Goal: Information Seeking & Learning: Learn about a topic

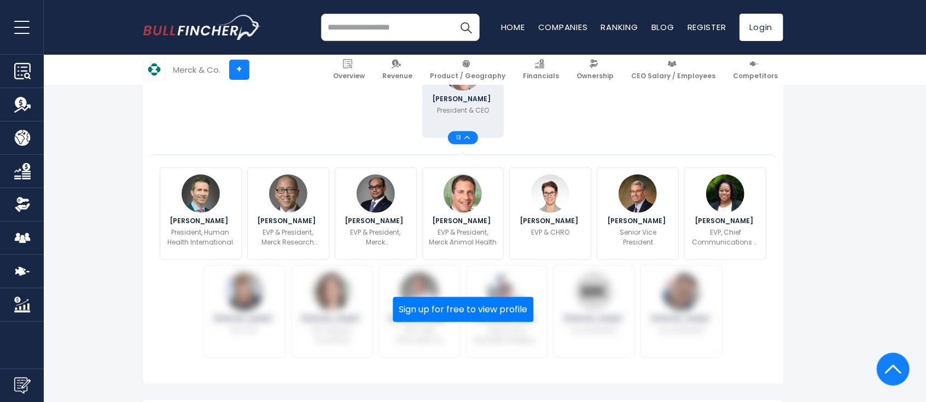
scroll to position [364, 0]
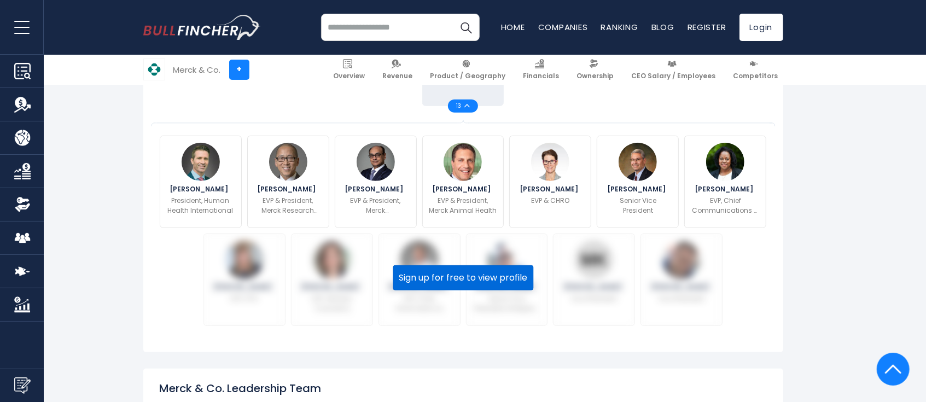
click at [453, 269] on button "Sign up for free to view profile" at bounding box center [463, 277] width 141 height 25
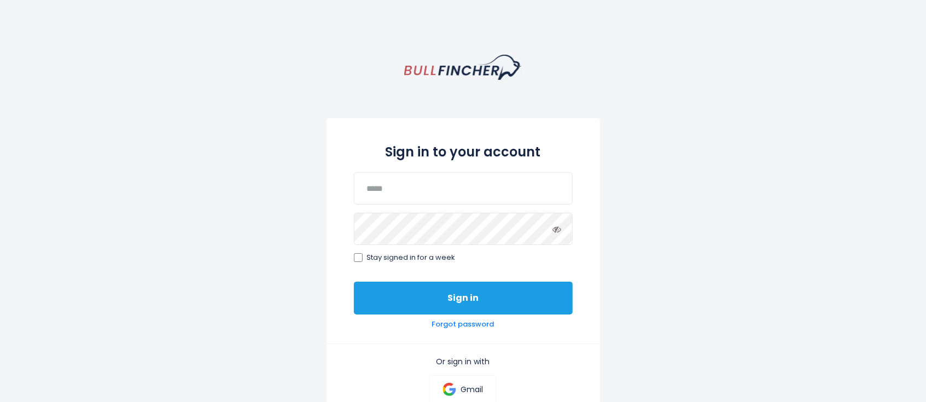
scroll to position [145, 0]
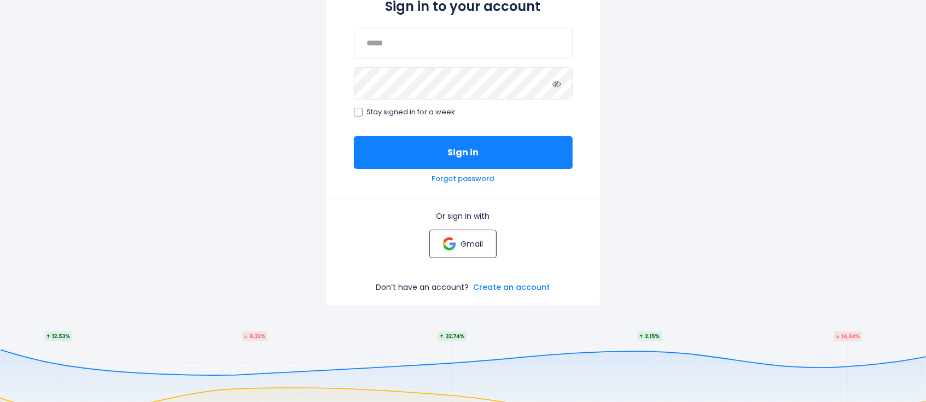
click at [467, 244] on p "Gmail" at bounding box center [471, 244] width 22 height 10
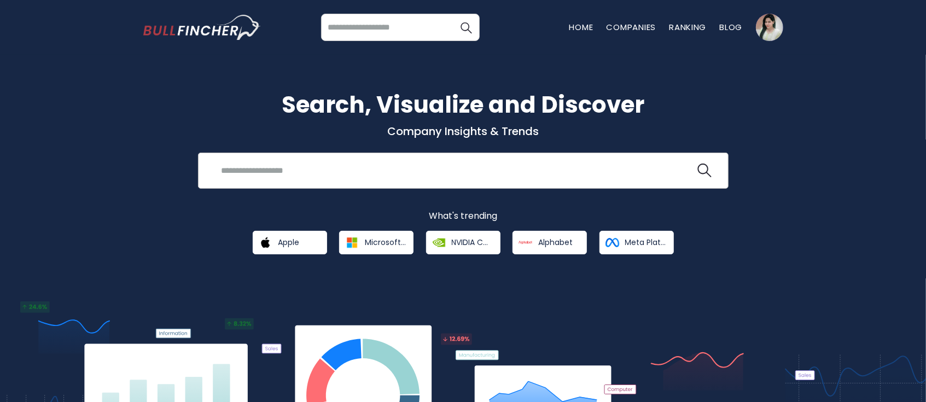
click at [344, 167] on input "search" at bounding box center [455, 170] width 480 height 20
type input "**********"
click at [697, 163] on button at bounding box center [704, 170] width 14 height 14
click at [705, 168] on img "search icon" at bounding box center [704, 170] width 14 height 14
click at [385, 30] on input "search" at bounding box center [400, 27] width 159 height 27
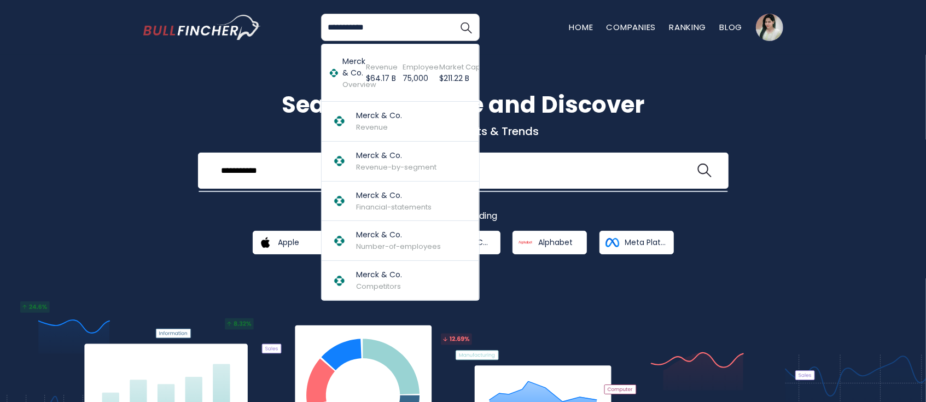
type input "**********"
click at [452, 14] on button "Search" at bounding box center [465, 27] width 27 height 27
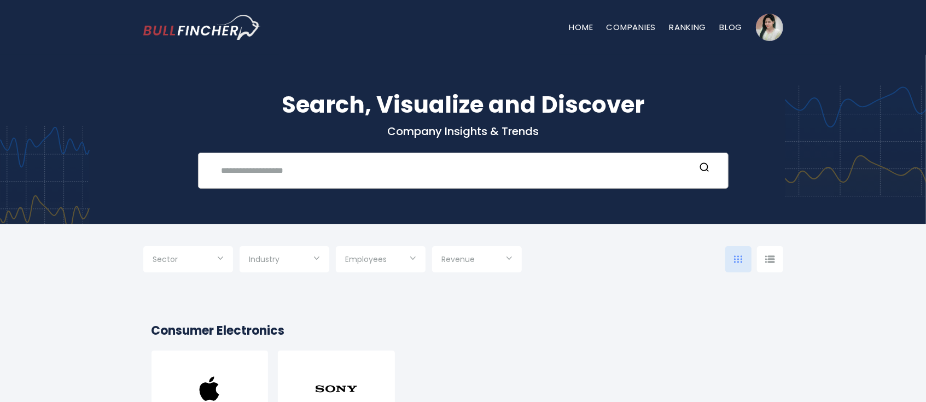
click at [432, 179] on input "text" at bounding box center [455, 170] width 480 height 20
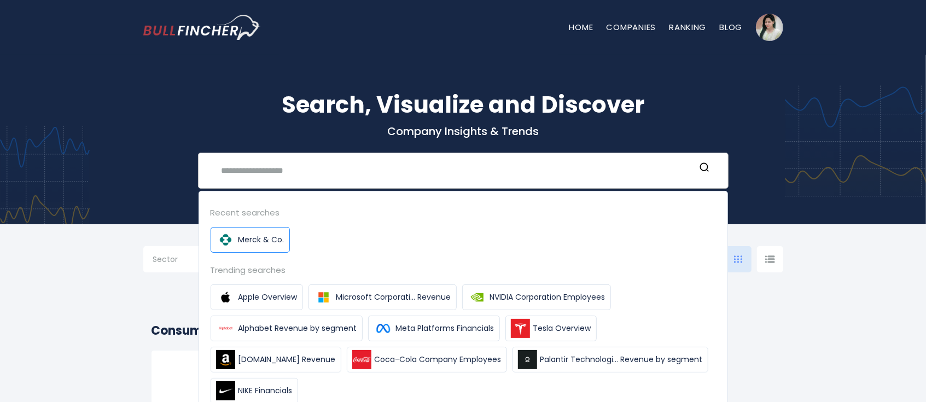
click at [266, 245] on link "Merck & Co." at bounding box center [249, 240] width 79 height 26
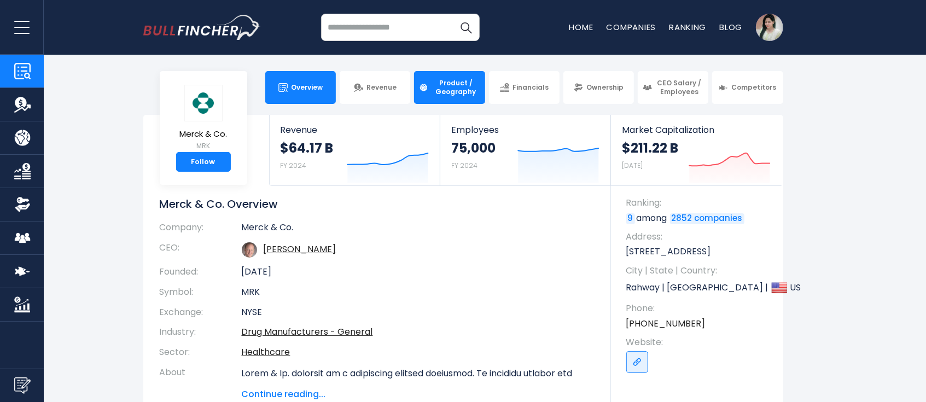
click at [456, 93] on span "Product / Geography" at bounding box center [455, 87] width 48 height 17
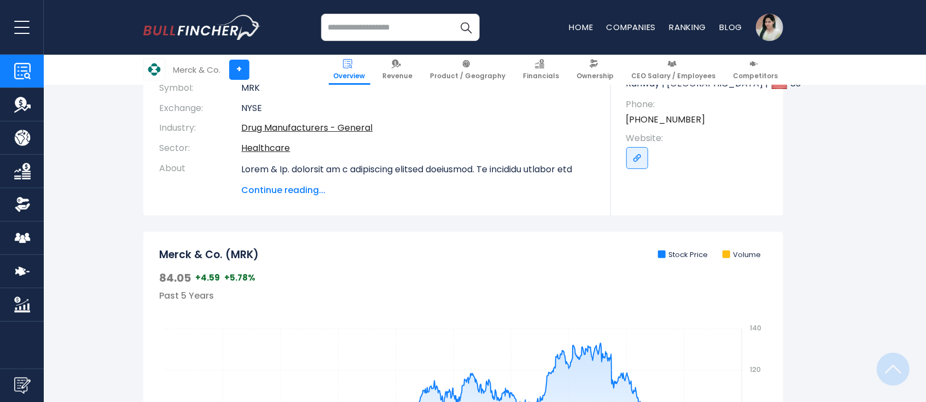
scroll to position [291, 0]
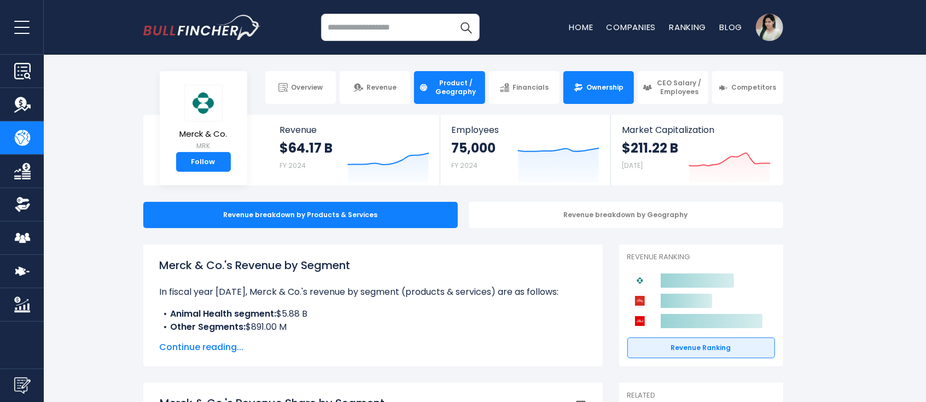
click at [599, 95] on link "Ownership" at bounding box center [598, 87] width 71 height 33
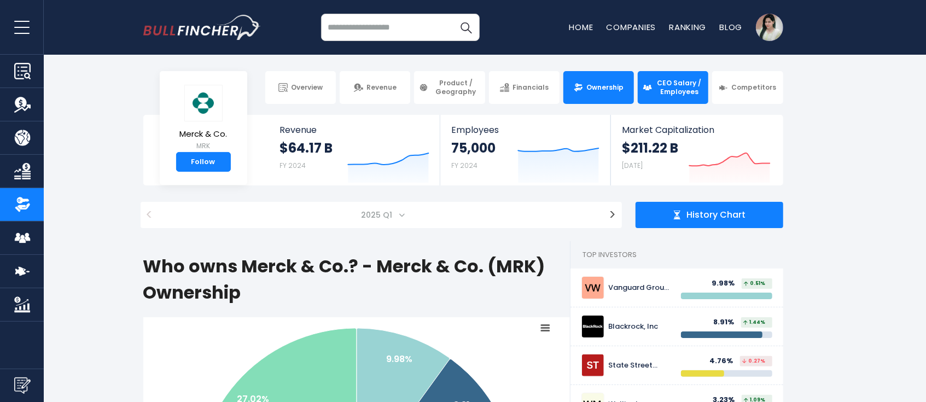
click at [678, 94] on span "CEO Salary / Employees" at bounding box center [679, 87] width 48 height 17
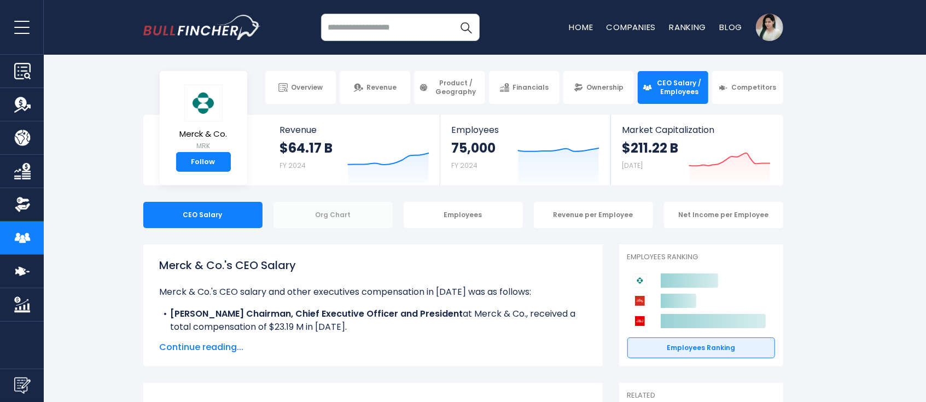
click at [332, 218] on div "Org Chart" at bounding box center [332, 215] width 119 height 26
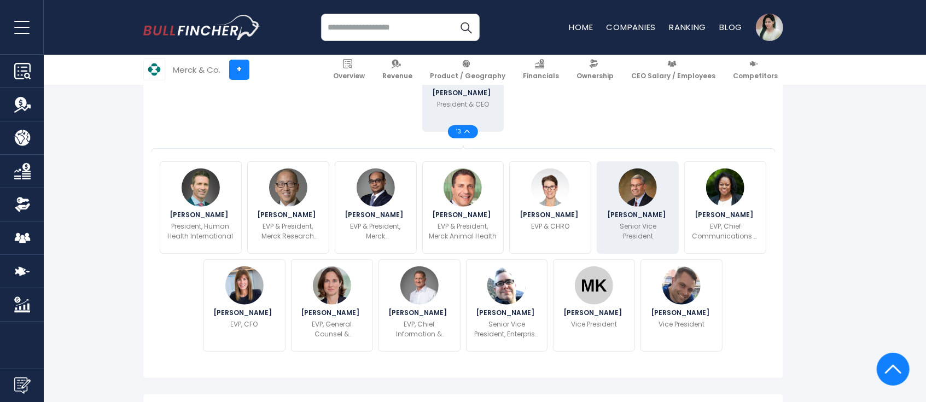
scroll to position [291, 0]
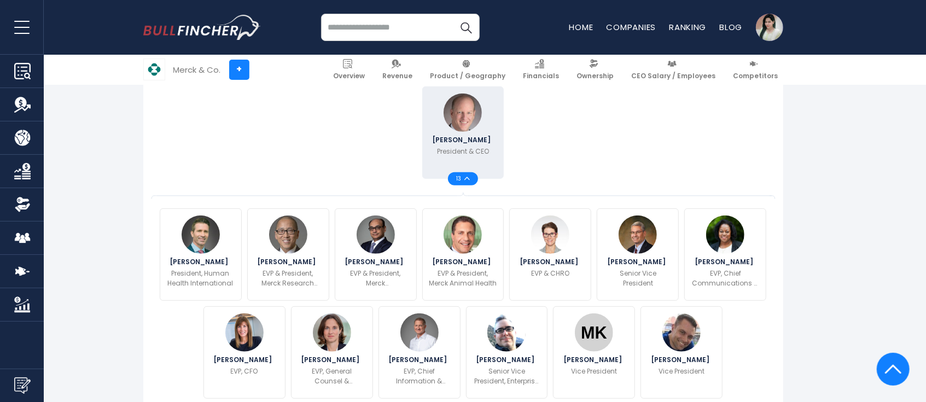
click at [467, 178] on img at bounding box center [466, 179] width 5 height 4
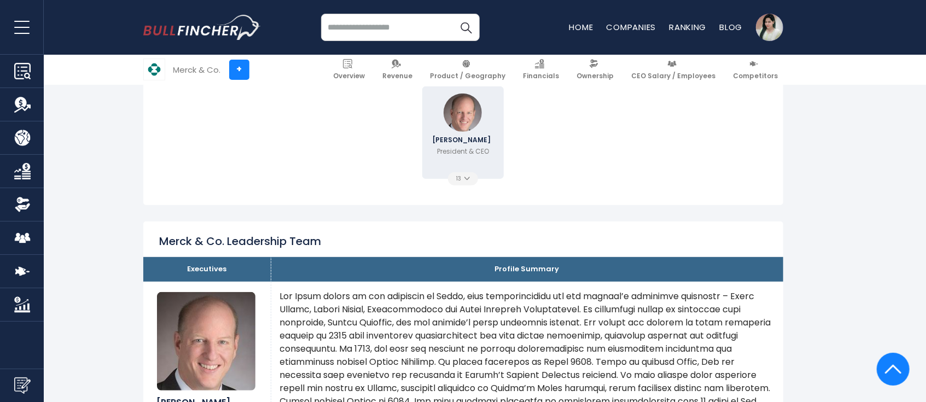
click at [463, 179] on span "13" at bounding box center [460, 178] width 8 height 5
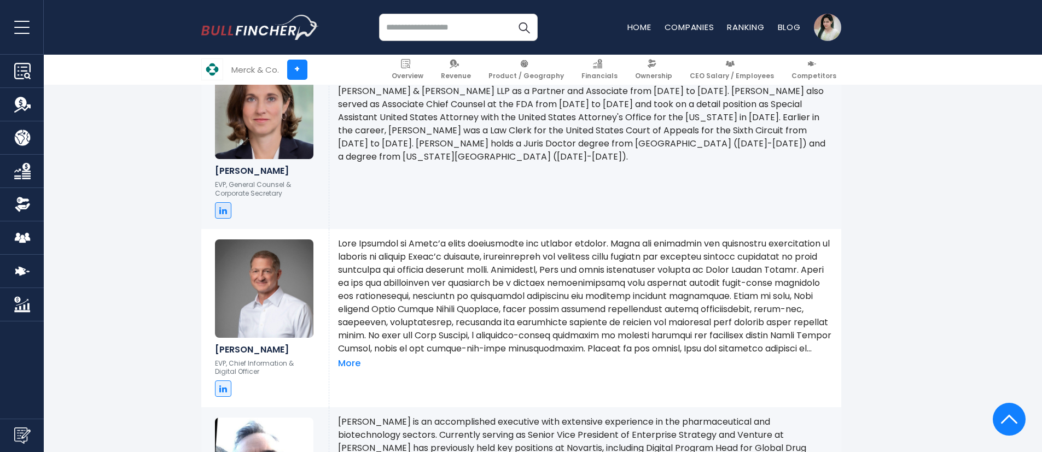
scroll to position [2460, 0]
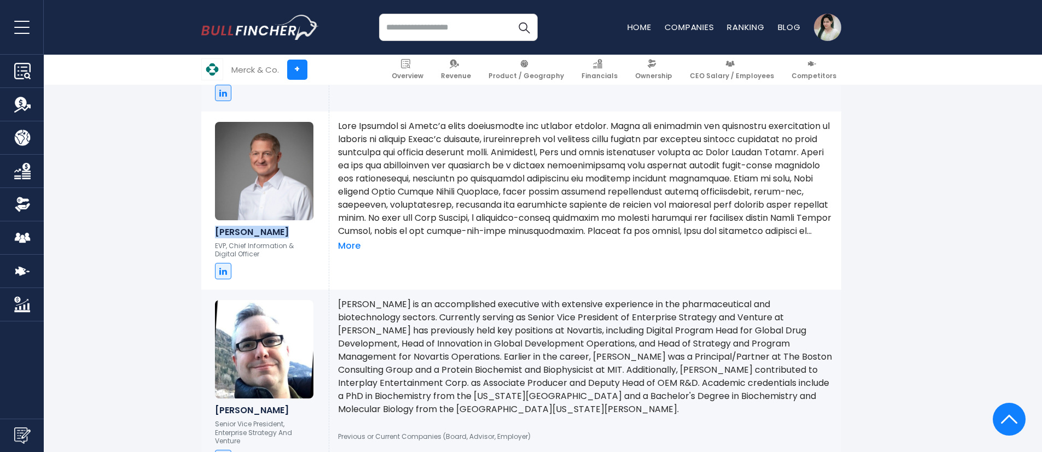
drag, startPoint x: 280, startPoint y: 221, endPoint x: 213, endPoint y: 225, distance: 67.3
click at [213, 225] on div "Dave Williams EVP, Chief Information & Digital Officer" at bounding box center [264, 201] width 127 height 178
copy h6 "Dave Williams"
